Goal: Use online tool/utility: Use online tool/utility

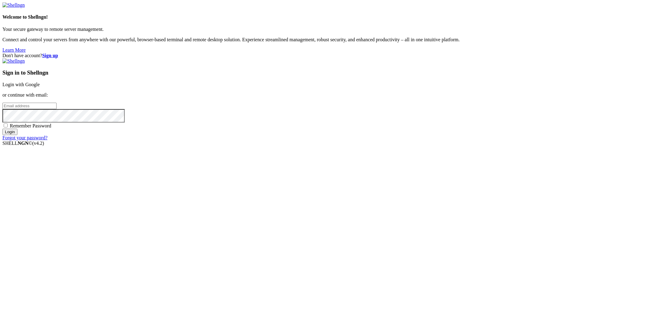
click at [40, 87] on link "Login with Google" at bounding box center [20, 84] width 37 height 5
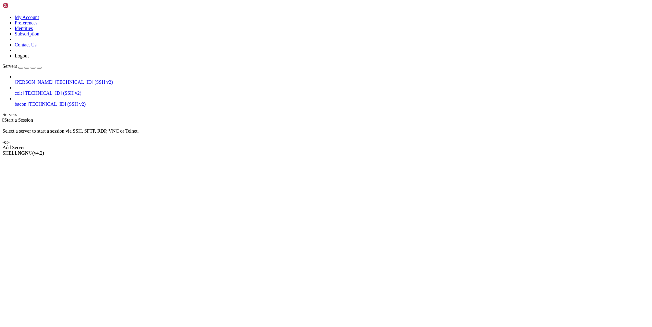
click at [30, 79] on span "[PERSON_NAME]" at bounding box center [34, 81] width 39 height 5
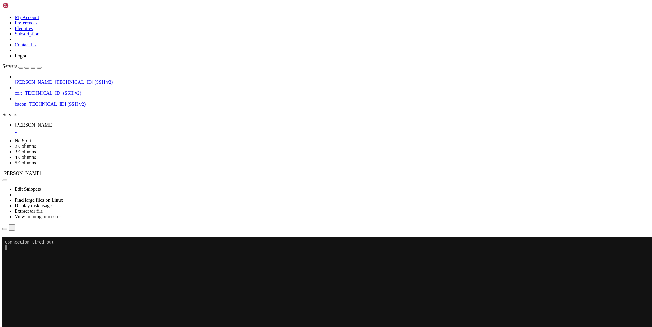
click at [103, 128] on div "" at bounding box center [332, 131] width 635 height 6
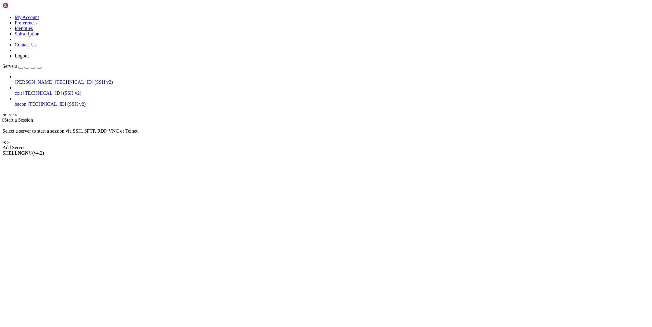
click at [51, 90] on span "[TECHNICAL_ID] (SSH v2)" at bounding box center [52, 92] width 58 height 5
click at [53, 79] on span "[PERSON_NAME]" at bounding box center [34, 81] width 39 height 5
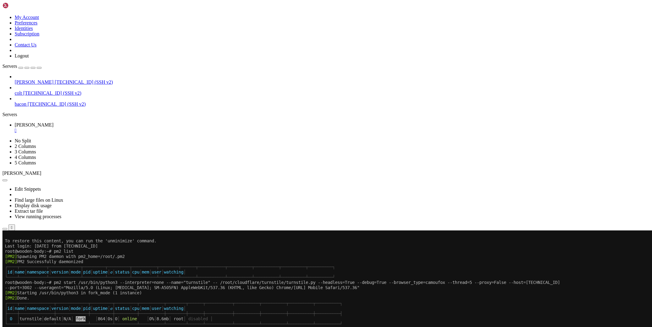
scroll to position [41, 0]
drag, startPoint x: 206, startPoint y: 466, endPoint x: 59, endPoint y: 465, distance: 146.4
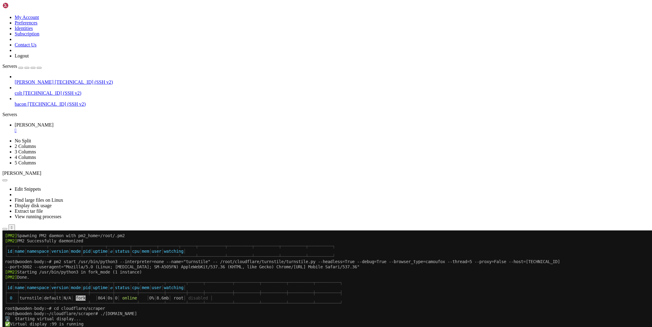
scroll to position [68, 0]
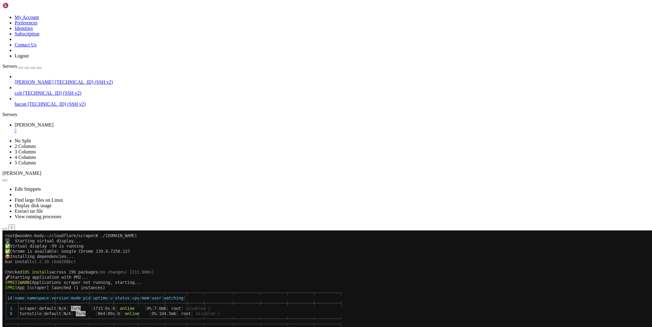
scroll to position [176, 0]
